Goal: Task Accomplishment & Management: Complete application form

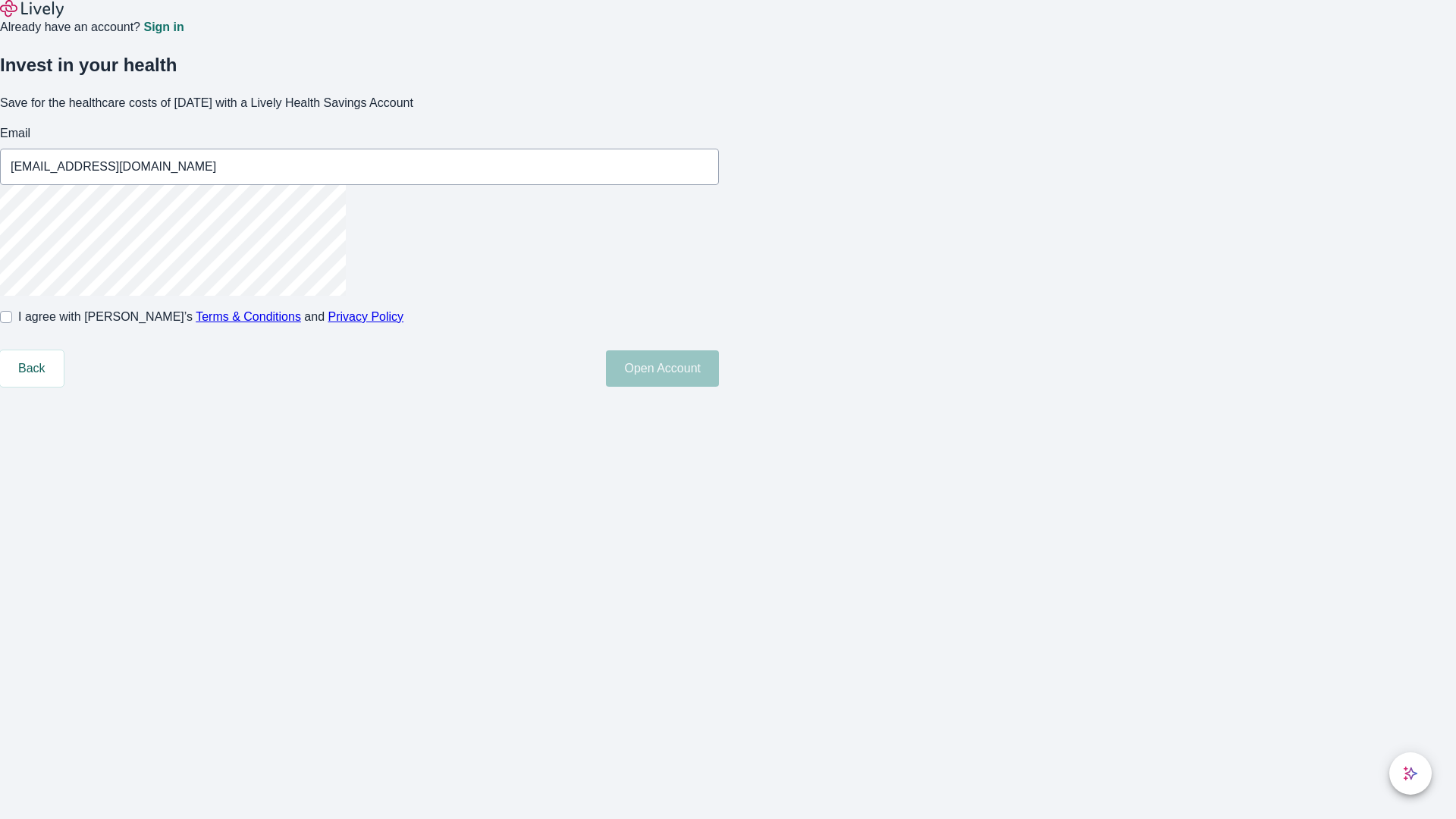
click at [12, 323] on input "I agree with Lively’s Terms & Conditions and Privacy Policy" at bounding box center [6, 317] width 12 height 12
checkbox input "true"
click at [719, 387] on button "Open Account" at bounding box center [663, 368] width 113 height 37
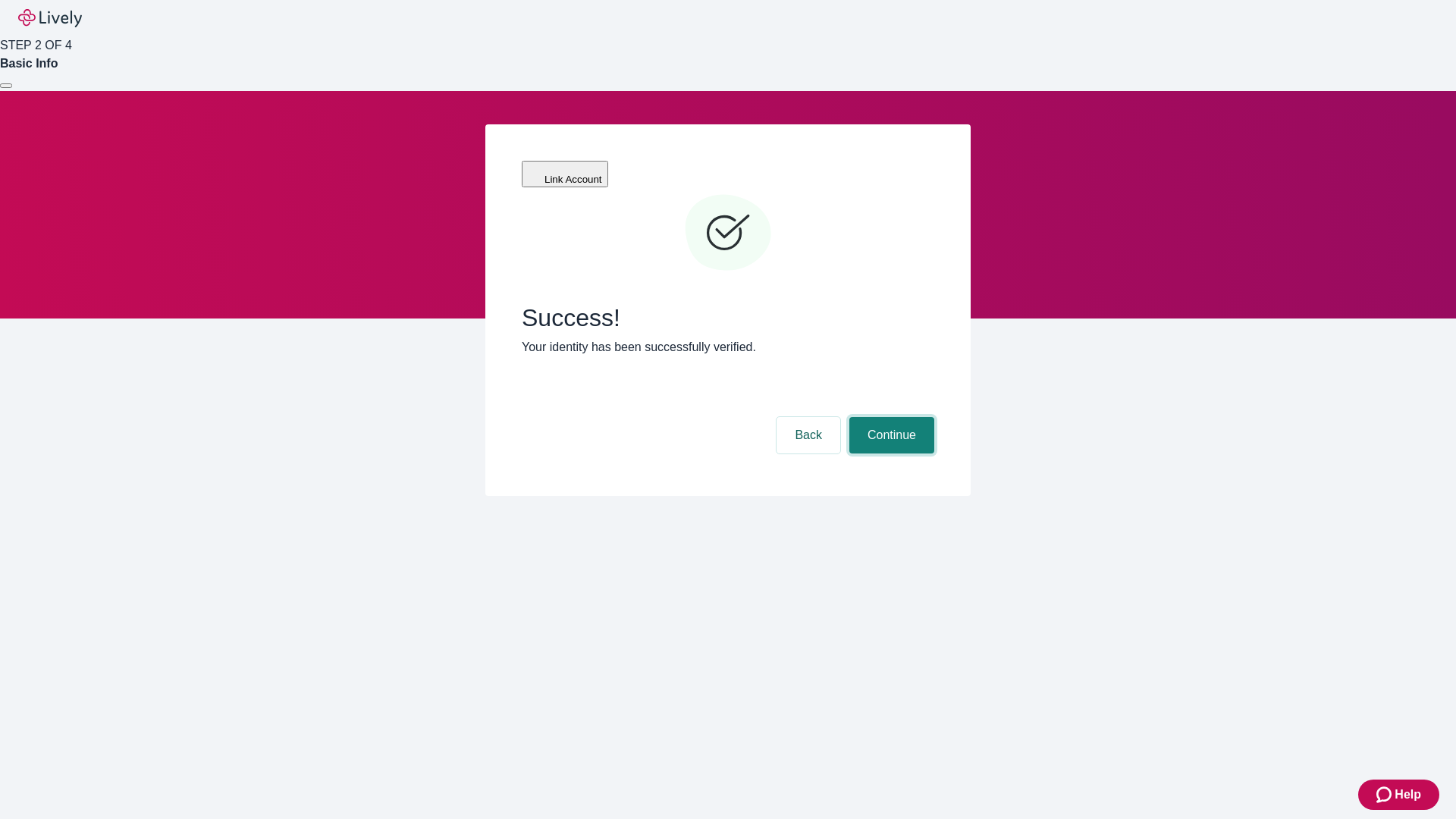
click at [890, 417] on button "Continue" at bounding box center [891, 435] width 85 height 37
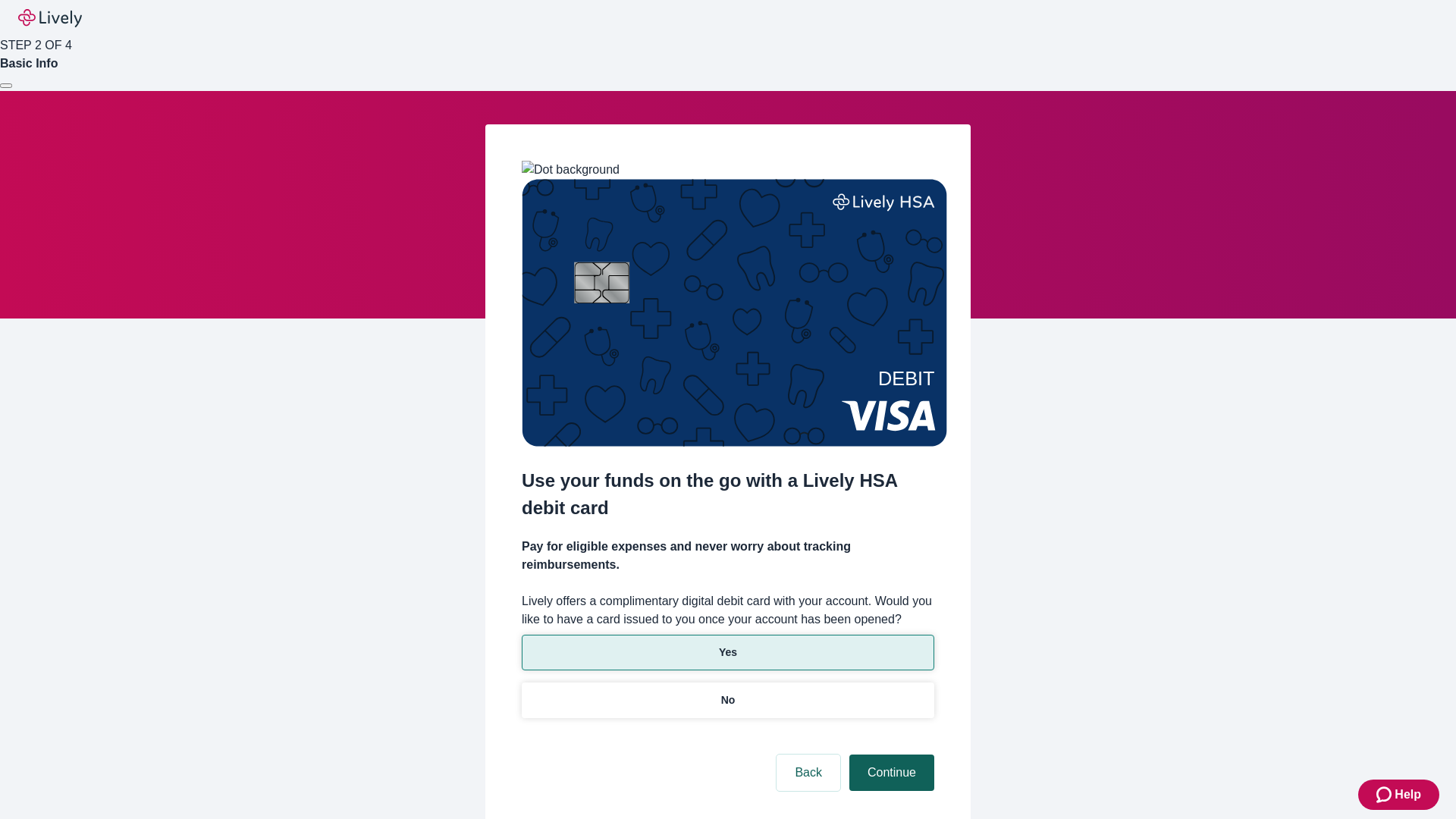
click at [728, 644] on p "Yes" at bounding box center [728, 652] width 18 height 16
click at [890, 754] on button "Continue" at bounding box center [891, 772] width 85 height 37
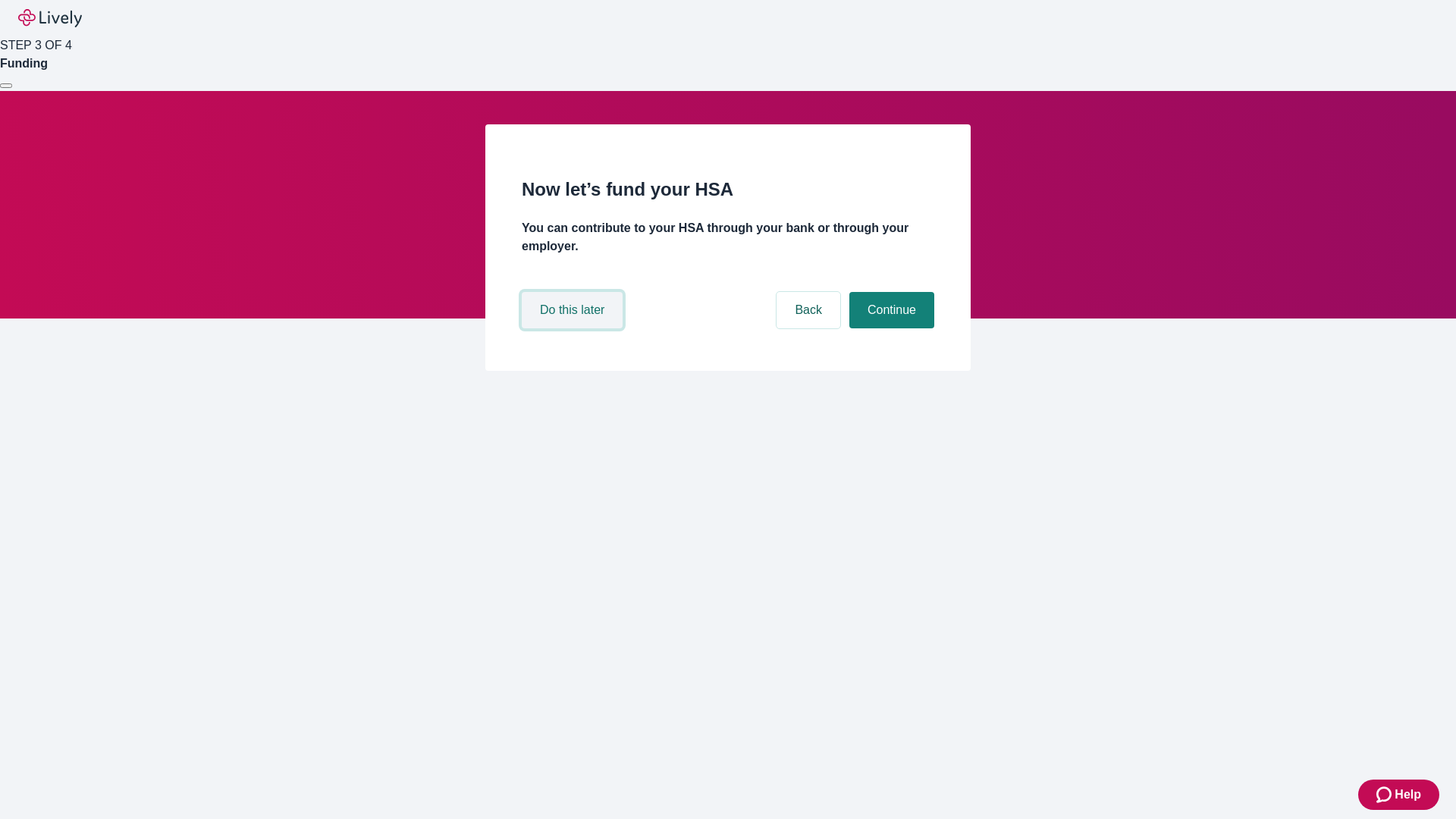
click at [574, 329] on button "Do this later" at bounding box center [572, 310] width 101 height 37
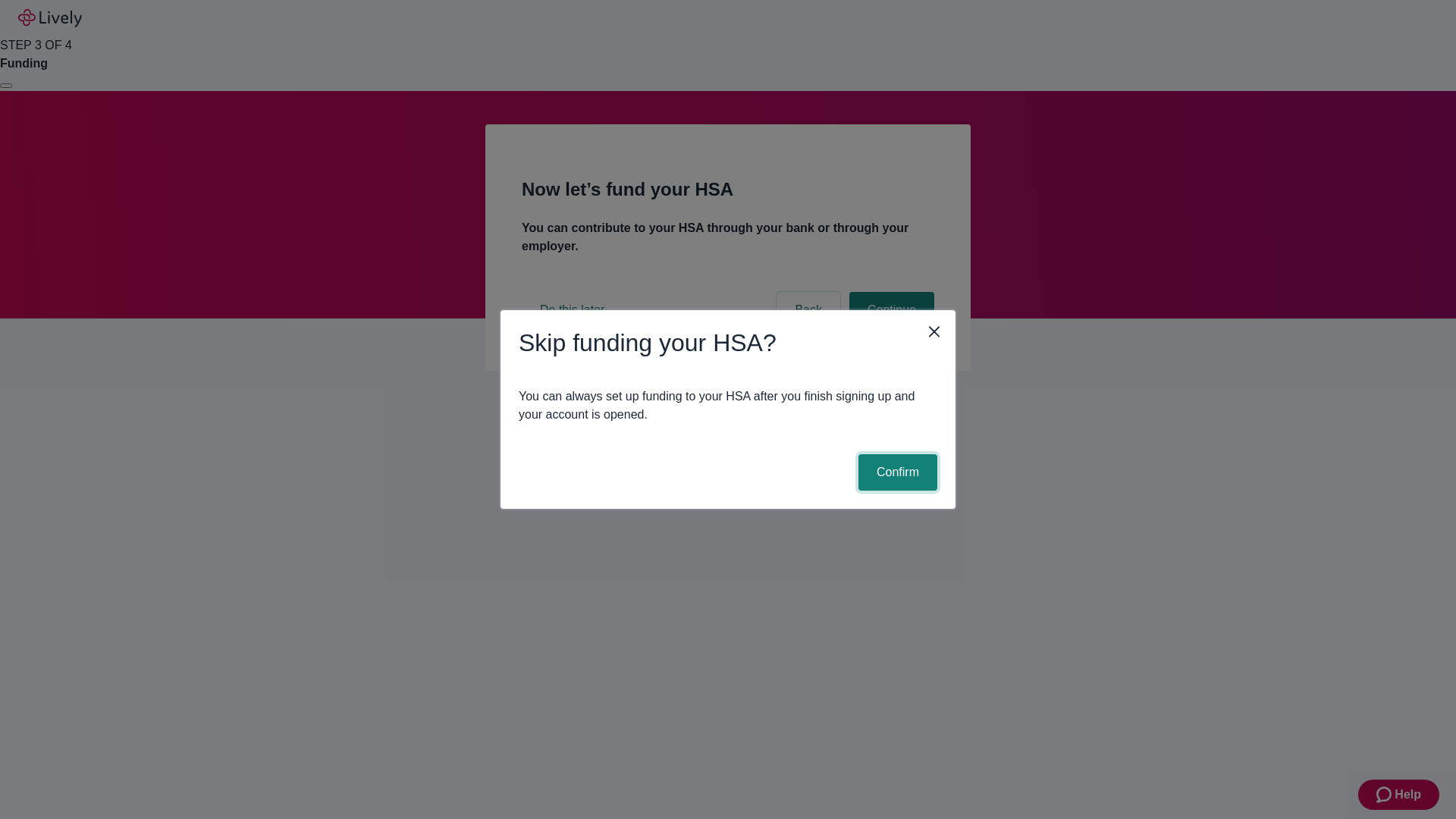
click at [896, 472] on button "Confirm" at bounding box center [897, 472] width 79 height 37
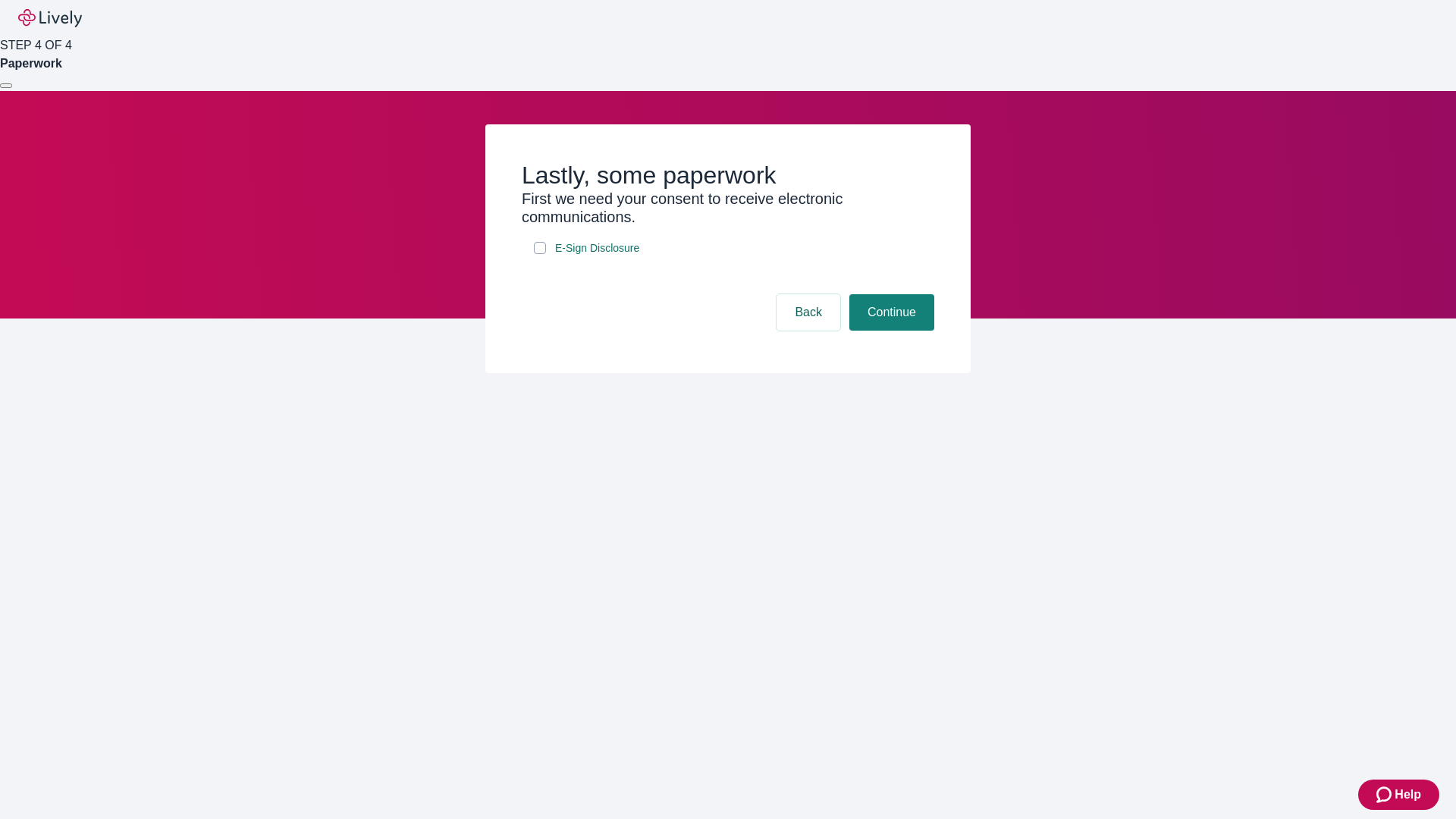
click at [540, 254] on input "E-Sign Disclosure" at bounding box center [540, 248] width 12 height 12
checkbox input "true"
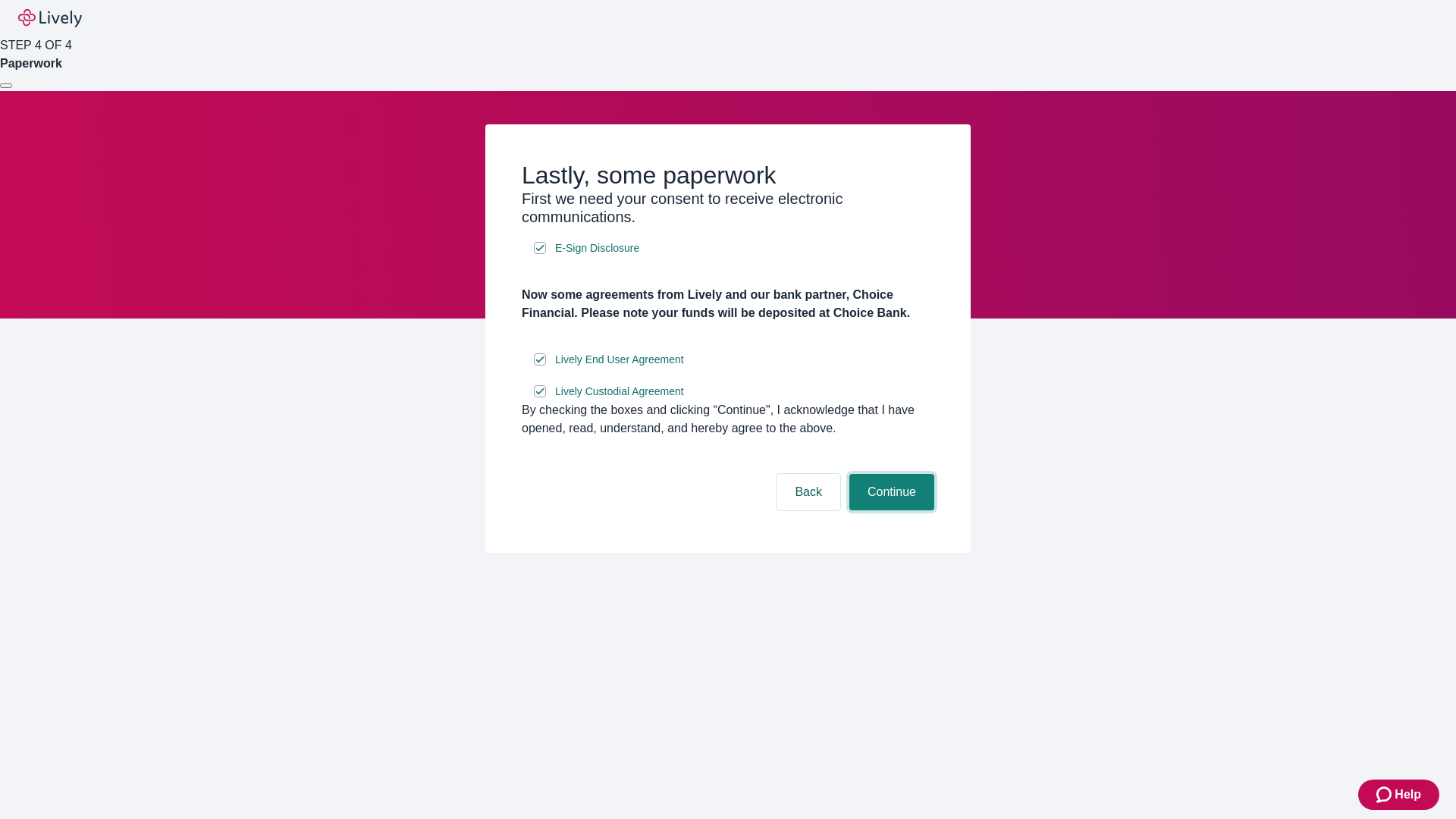
click at [890, 510] on button "Continue" at bounding box center [891, 492] width 85 height 37
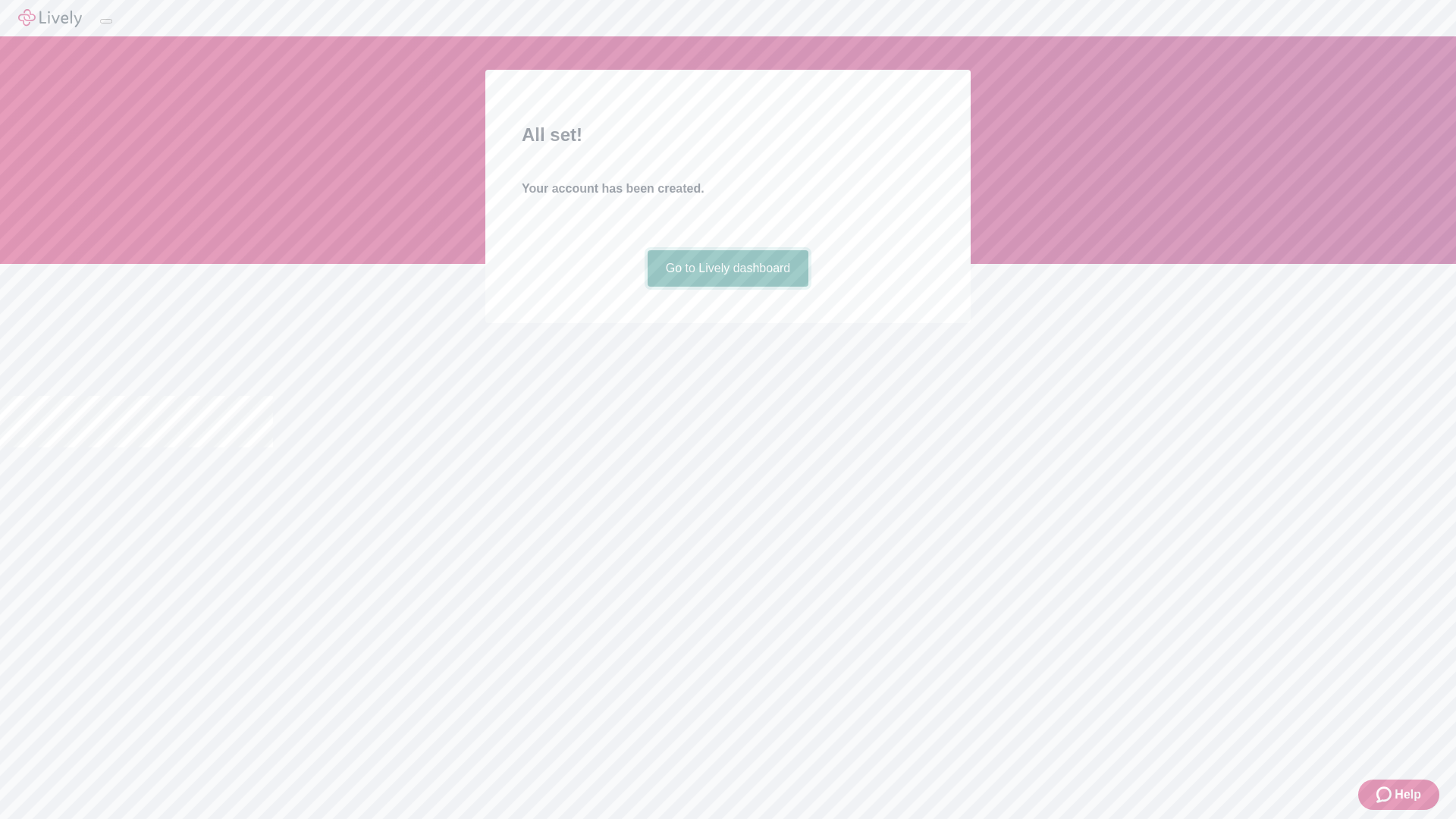
click at [728, 286] on link "Go to Lively dashboard" at bounding box center [728, 268] width 161 height 37
